Goal: Use online tool/utility: Utilize a website feature to perform a specific function

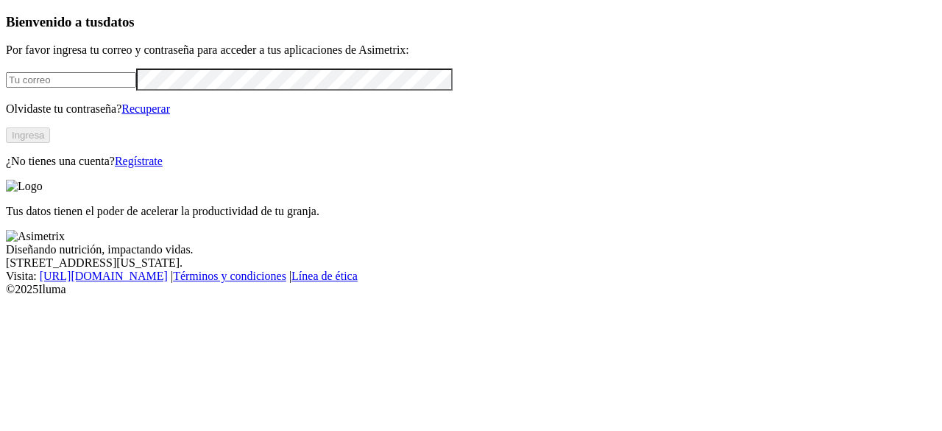
type input "[PERSON_NAME][EMAIL_ADDRESS][PERSON_NAME][DOMAIN_NAME]"
click at [50, 143] on button "Ingresa" at bounding box center [28, 134] width 44 height 15
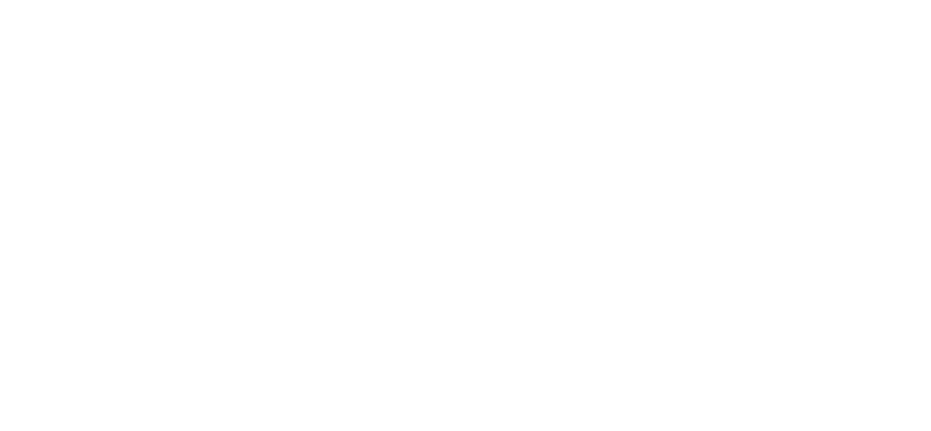
scroll to position [127, 0]
